Goal: Information Seeking & Learning: Learn about a topic

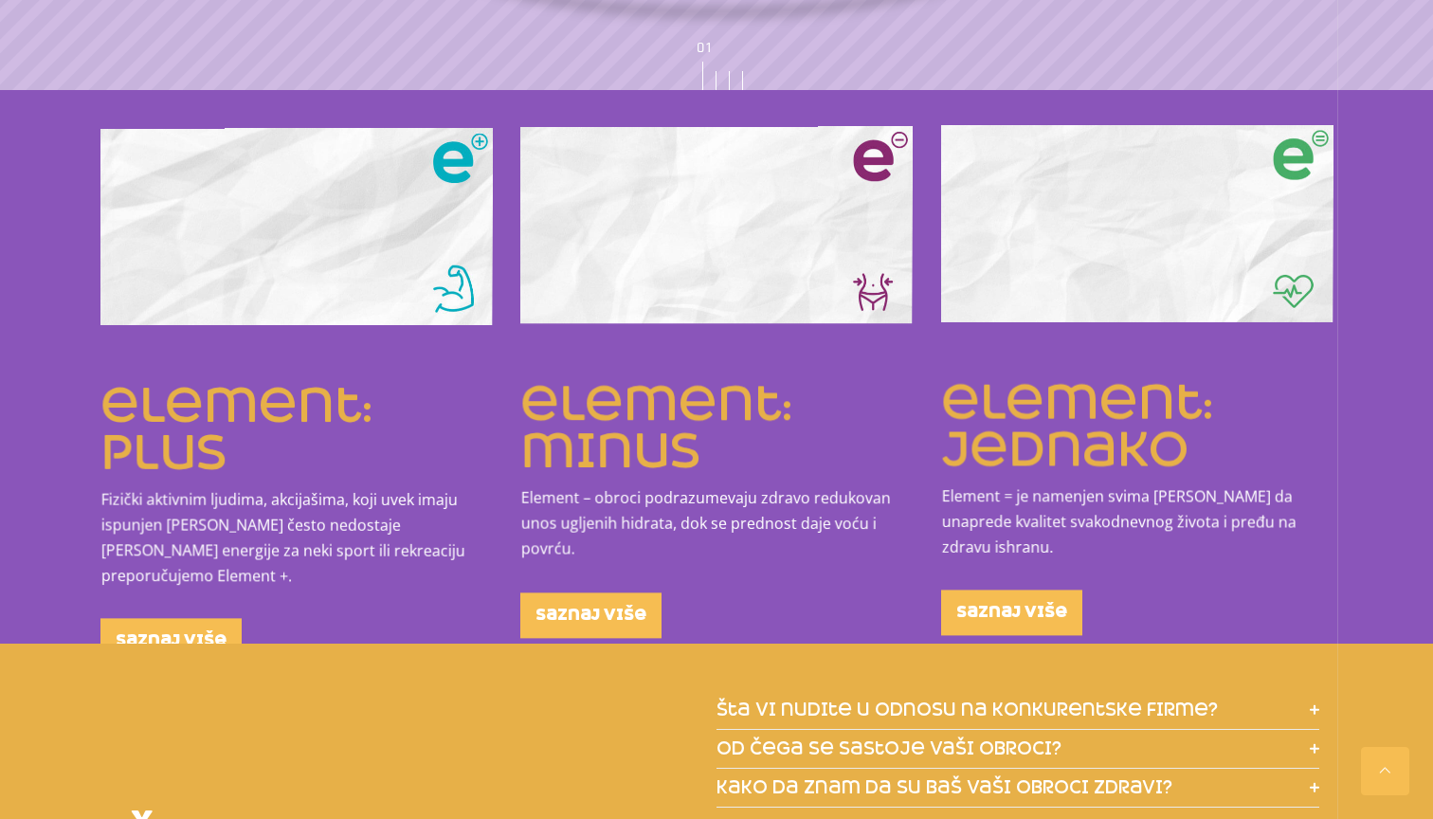
scroll to position [2209, 0]
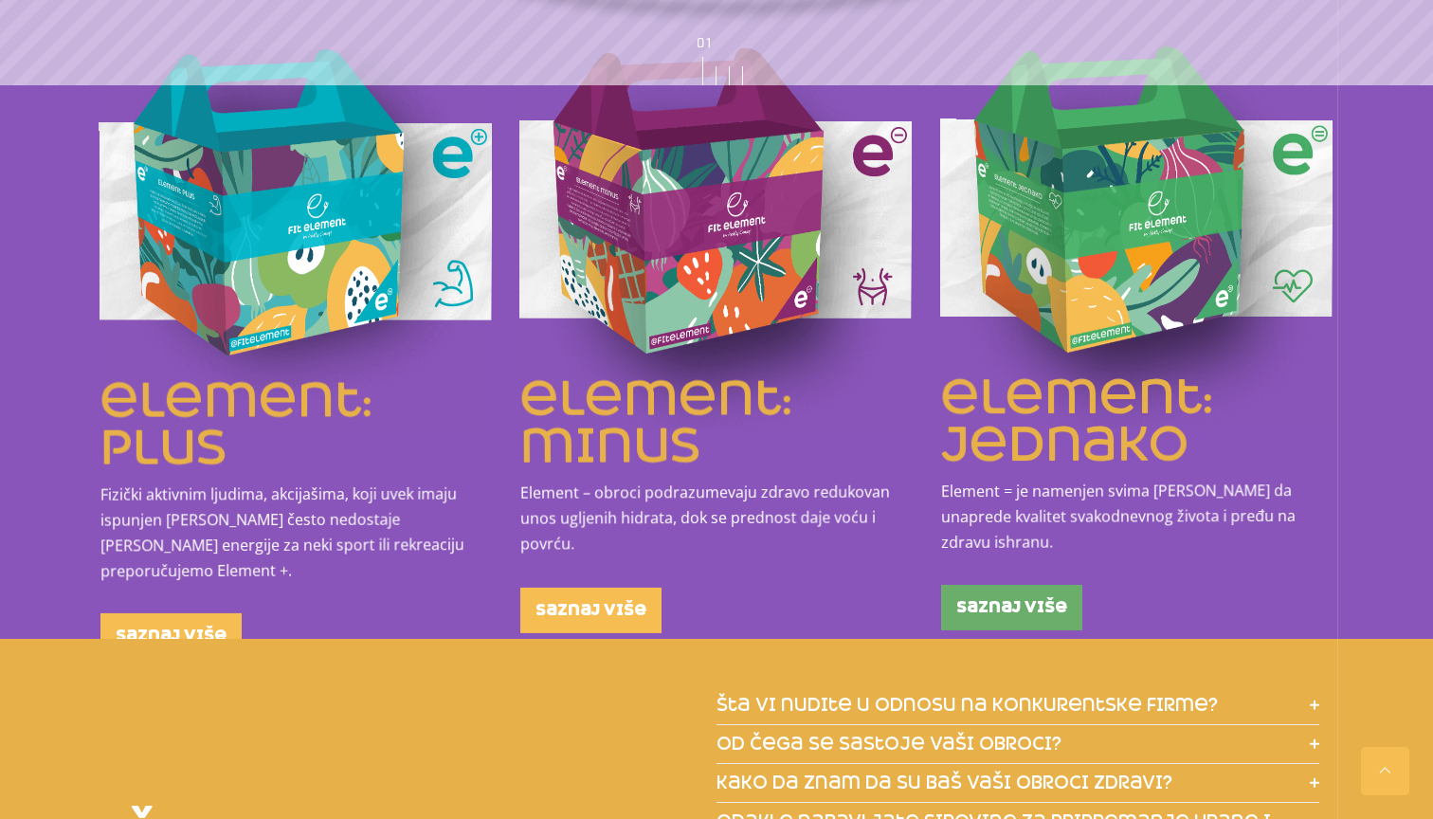
click at [976, 600] on span "saznaj više" at bounding box center [1012, 607] width 111 height 15
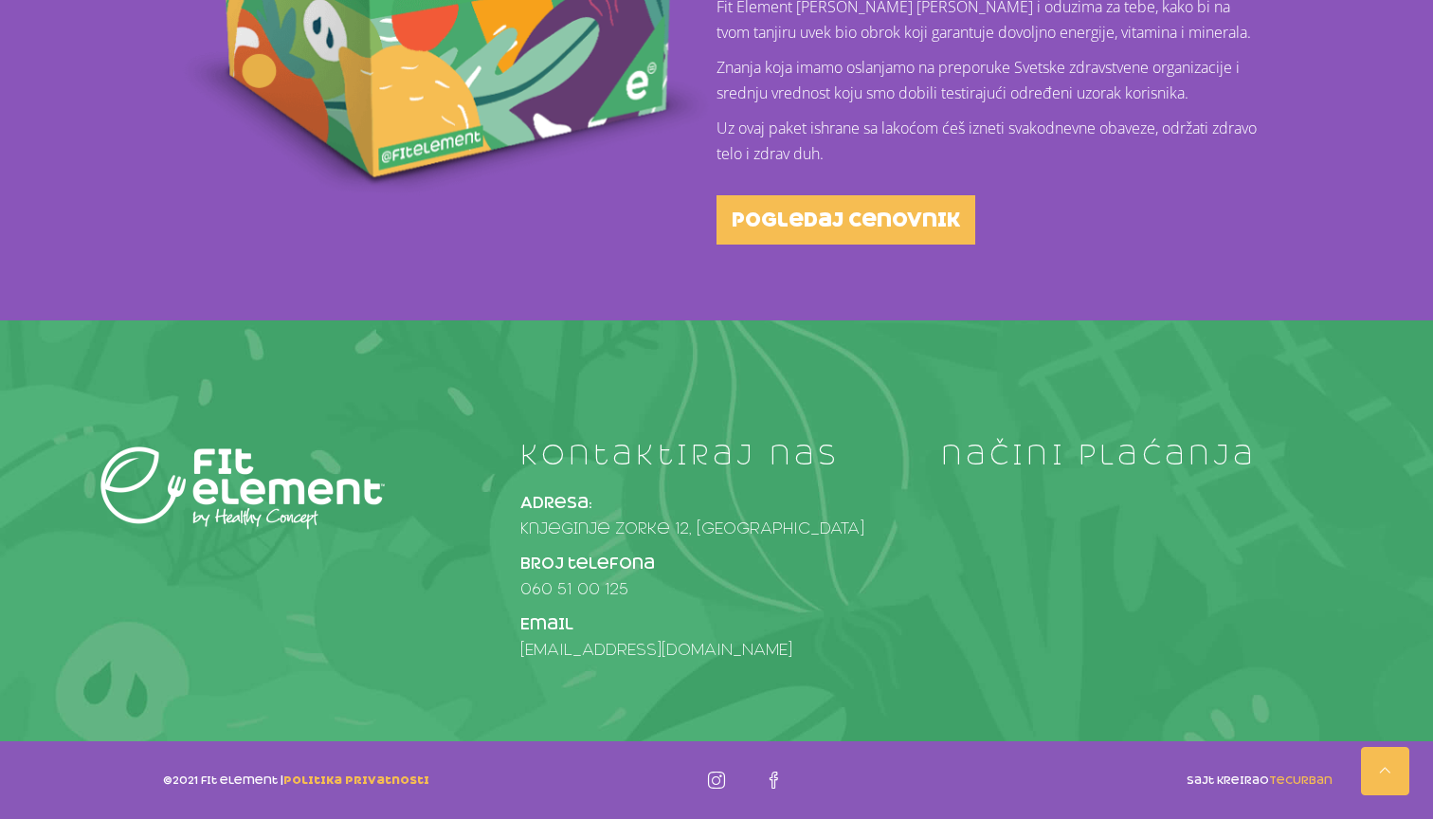
scroll to position [869, 0]
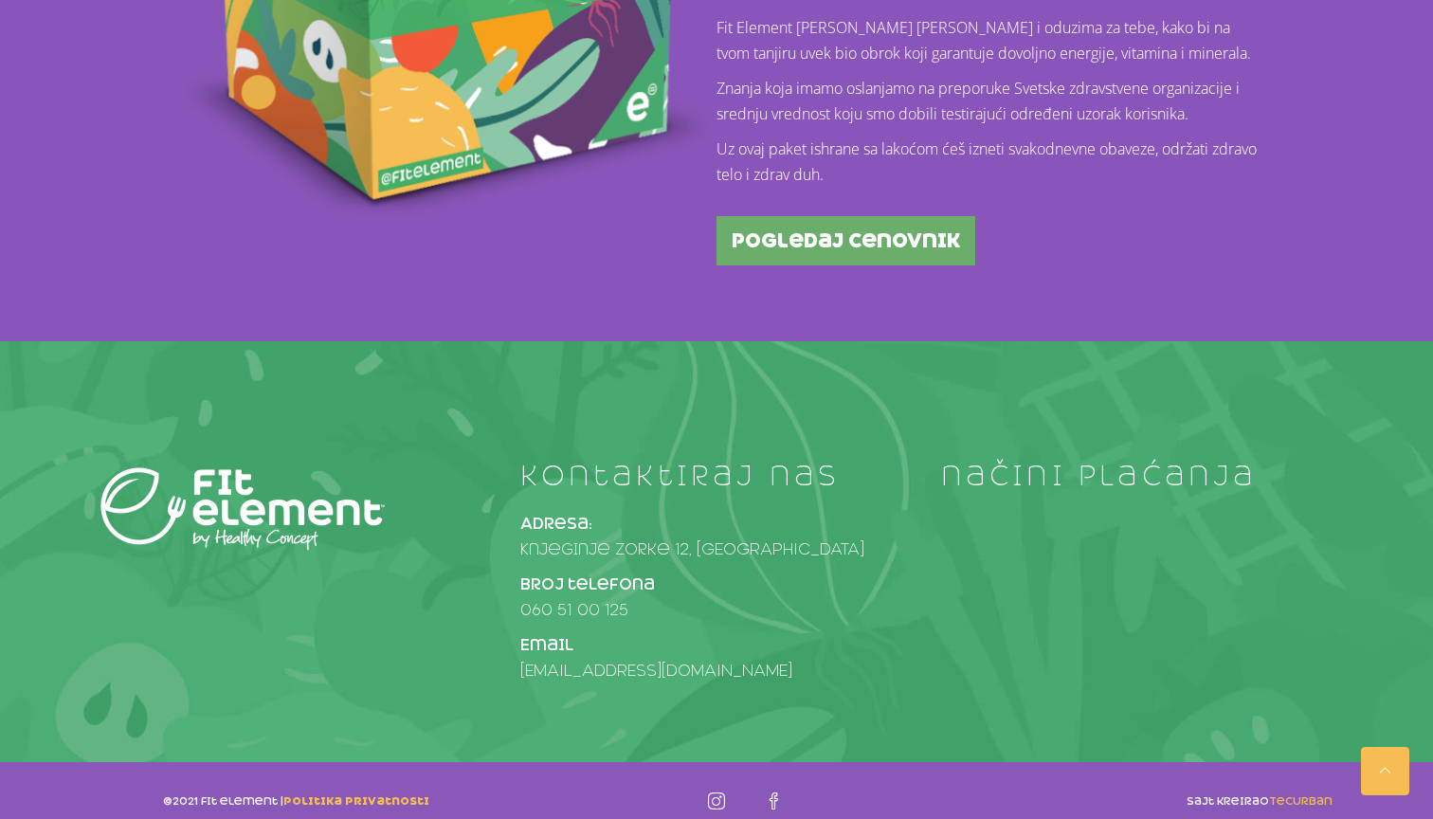
click at [776, 247] on span "pogledaj cenovnik" at bounding box center [846, 240] width 228 height 19
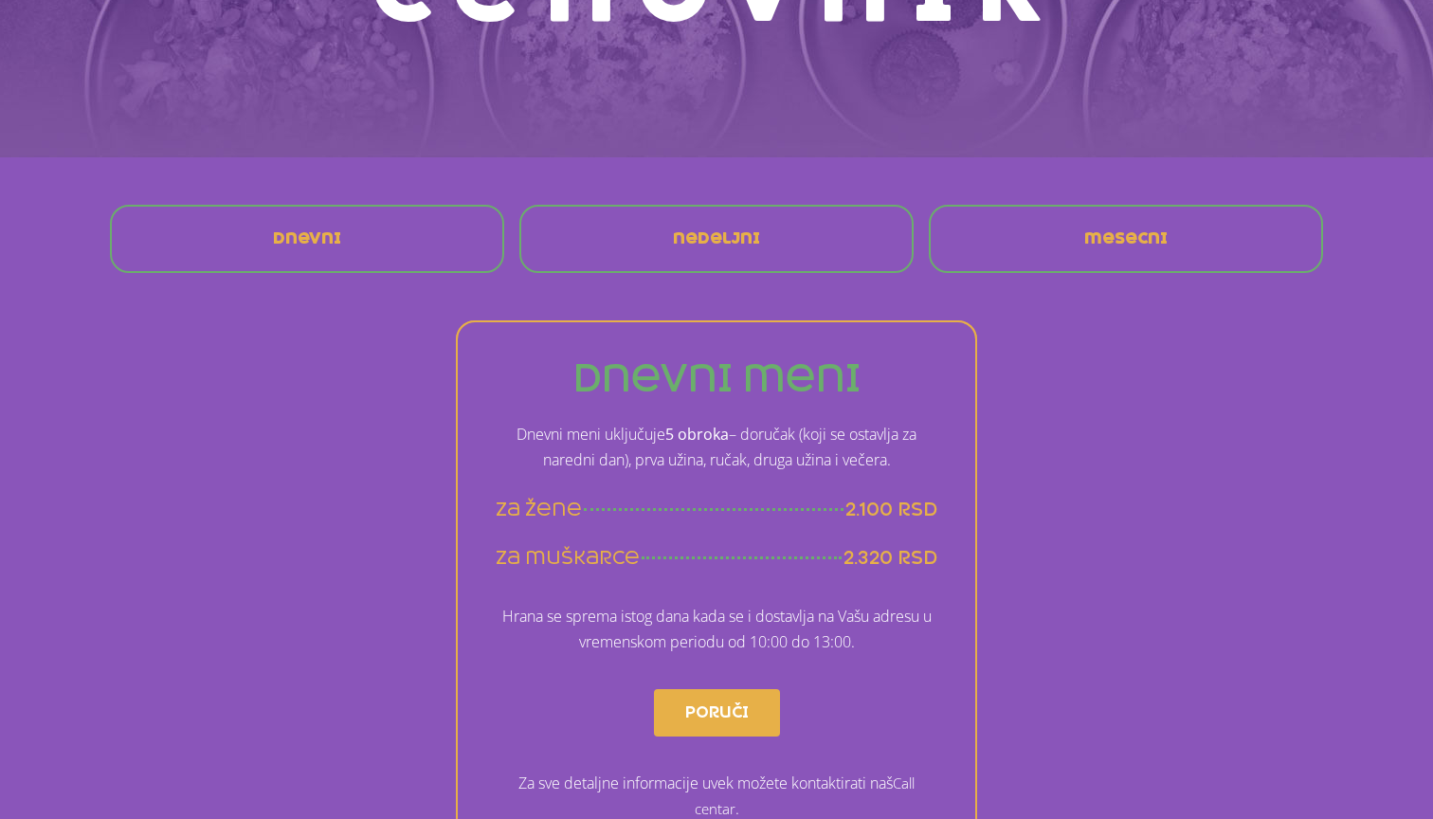
scroll to position [298, 0]
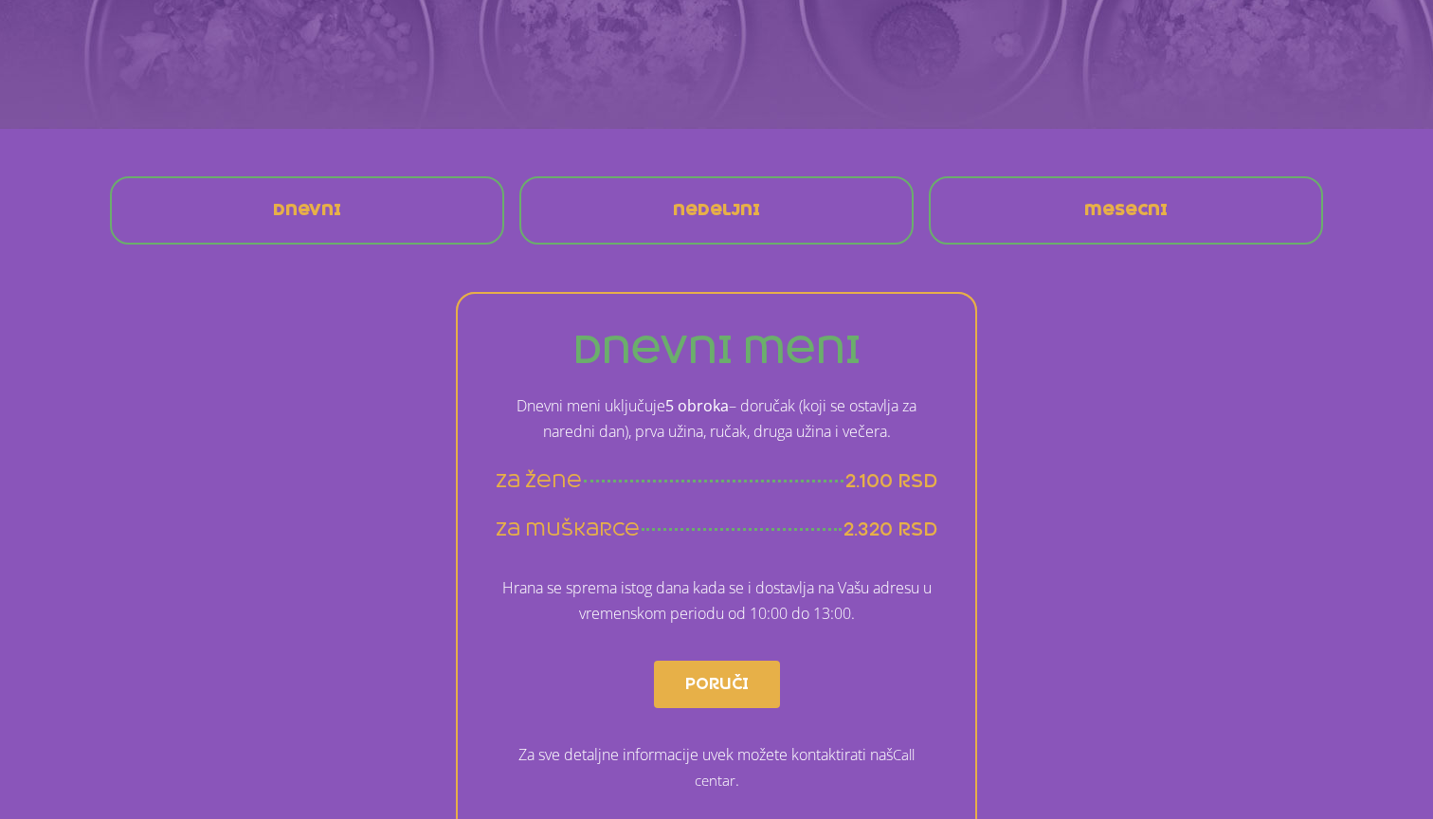
click at [1046, 169] on div "Dnevni [GEOGRAPHIC_DATA] mesecni" at bounding box center [716, 210] width 1232 height 87
click at [1046, 199] on div "mesecni" at bounding box center [1126, 211] width 372 height 46
click at [1107, 211] on span "mesecni" at bounding box center [1126, 210] width 83 height 15
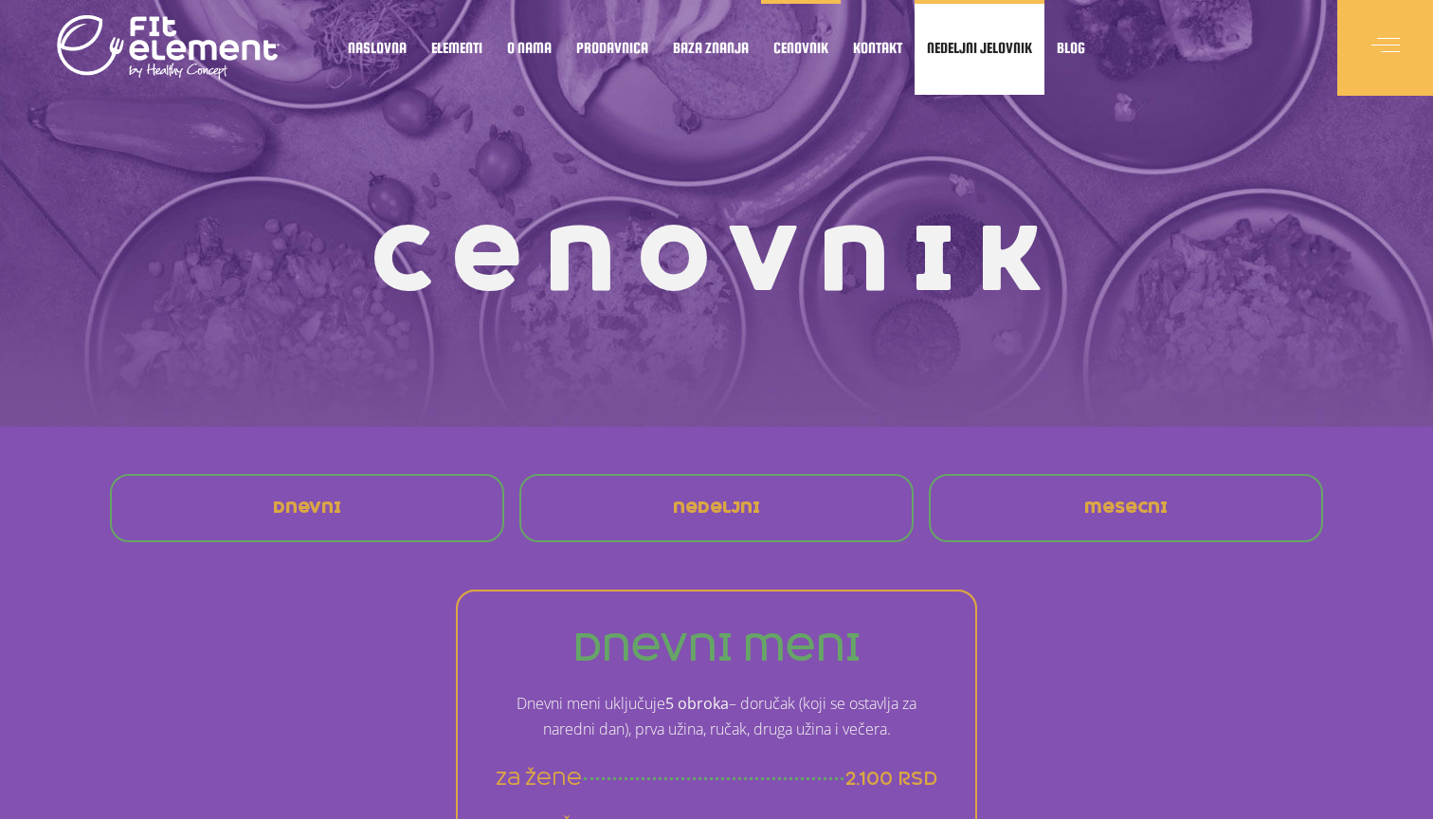
click at [955, 58] on link "Nedeljni jelovnik" at bounding box center [980, 47] width 130 height 95
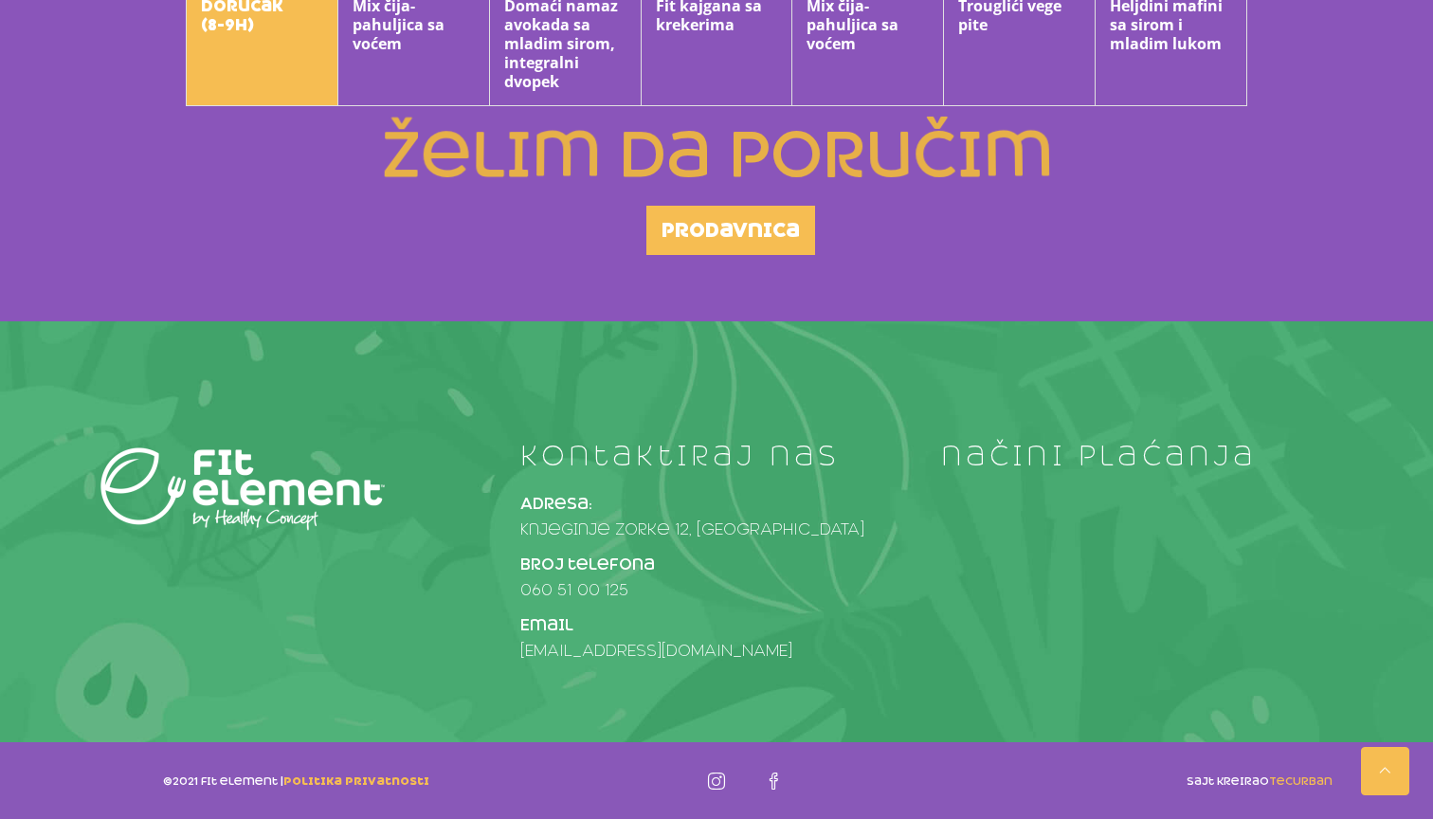
scroll to position [1264, 0]
